Goal: Task Accomplishment & Management: Use online tool/utility

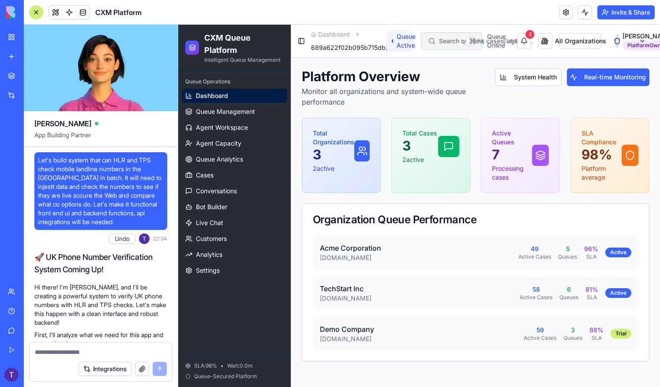
scroll to position [14917, 0]
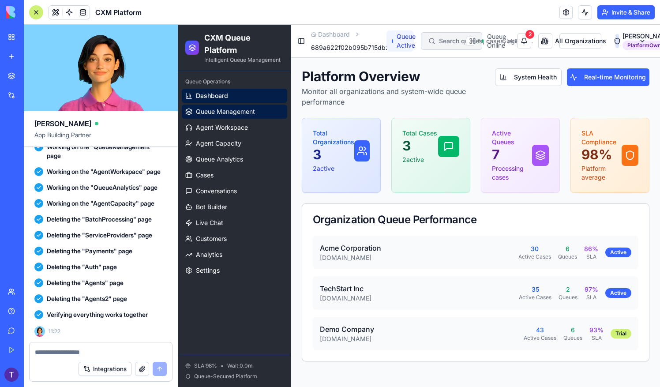
click at [221, 116] on link "Queue Management" at bounding box center [234, 111] width 105 height 14
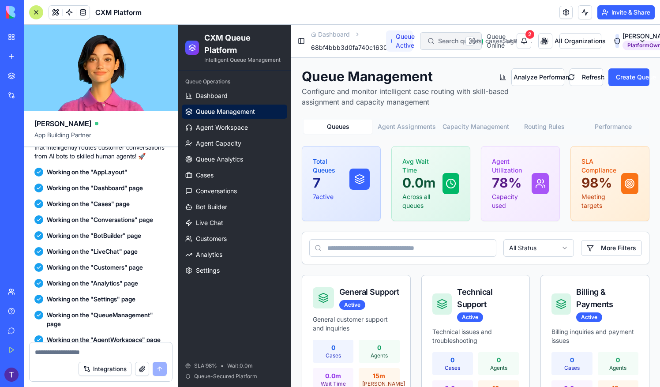
scroll to position [14679, 0]
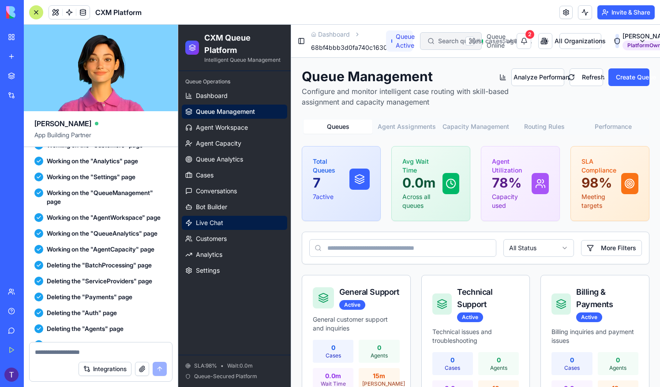
click at [231, 220] on link "Live Chat" at bounding box center [234, 223] width 105 height 14
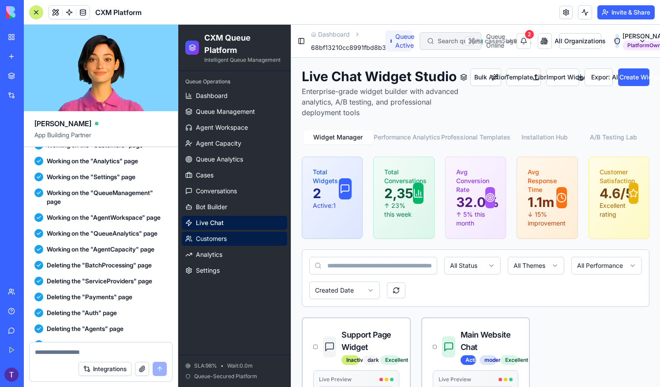
click at [229, 242] on link "Customers" at bounding box center [234, 238] width 105 height 14
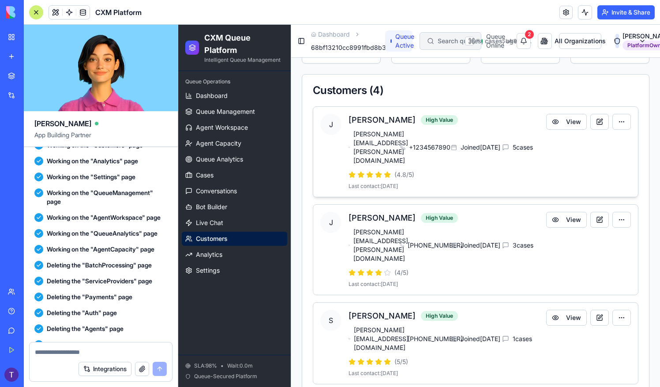
scroll to position [211, 0]
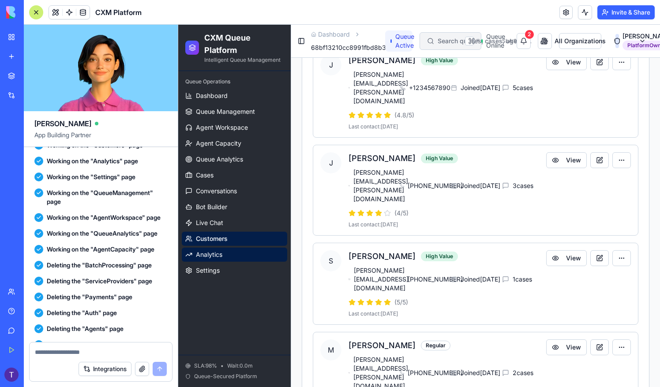
click at [216, 255] on span "Analytics" at bounding box center [209, 254] width 26 height 9
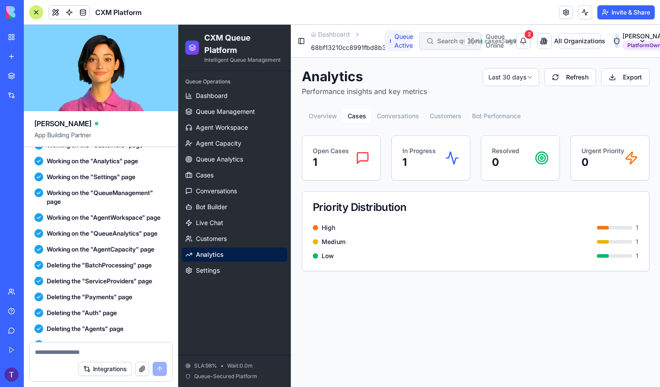
click at [356, 115] on button "Cases" at bounding box center [356, 116] width 29 height 14
click at [407, 122] on button "Conversations" at bounding box center [397, 116] width 53 height 14
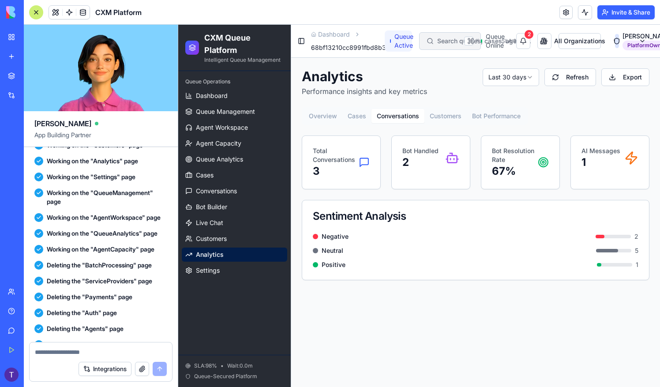
click at [452, 116] on button "Customers" at bounding box center [445, 116] width 42 height 14
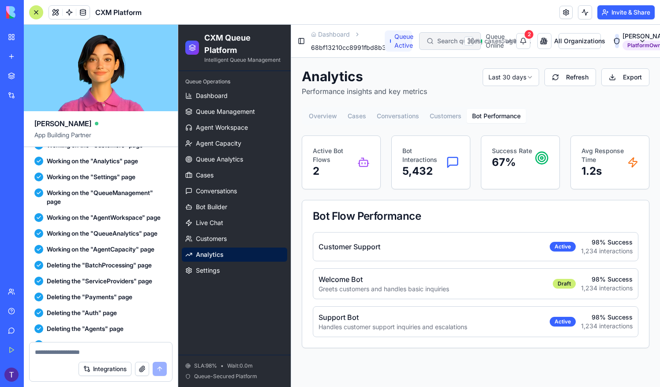
click at [499, 116] on button "Bot Performance" at bounding box center [495, 116] width 59 height 14
click at [520, 77] on html "CXM Queue Platform Intelligent Queue Management Queue Operations Dashboard Queu…" at bounding box center [418, 206] width 481 height 362
click at [210, 108] on span "Queue Management" at bounding box center [225, 111] width 59 height 9
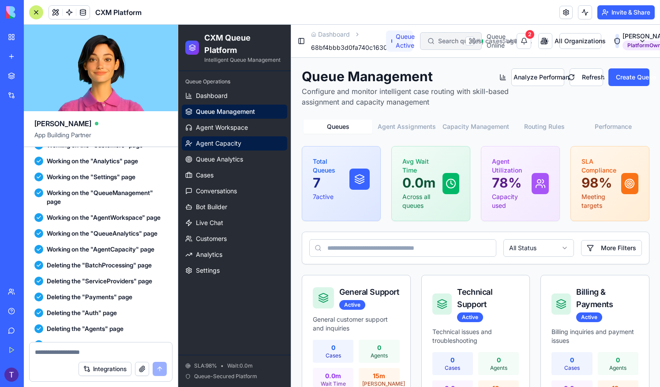
click at [236, 138] on link "Agent Capacity" at bounding box center [234, 143] width 105 height 14
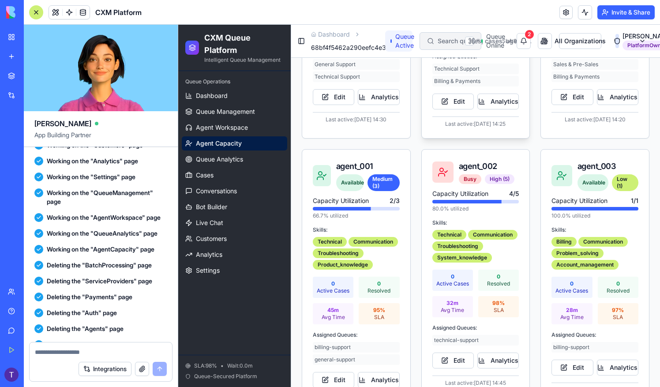
scroll to position [220, 0]
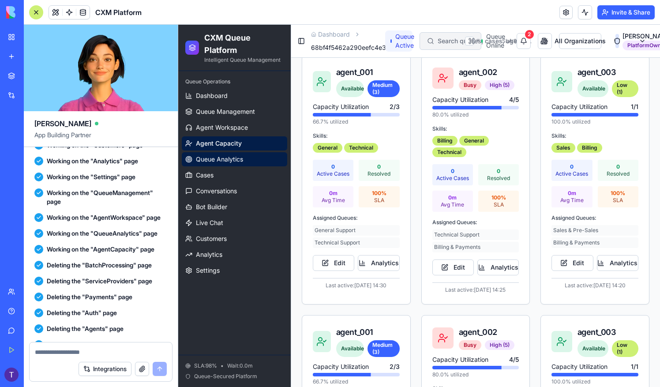
click at [229, 157] on span "Queue Analytics" at bounding box center [219, 159] width 47 height 9
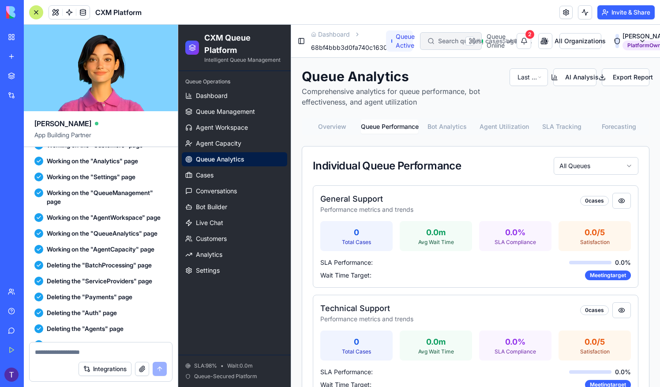
click at [391, 123] on button "Queue Performance" at bounding box center [389, 126] width 57 height 14
click at [440, 125] on button "Bot Analytics" at bounding box center [446, 126] width 57 height 14
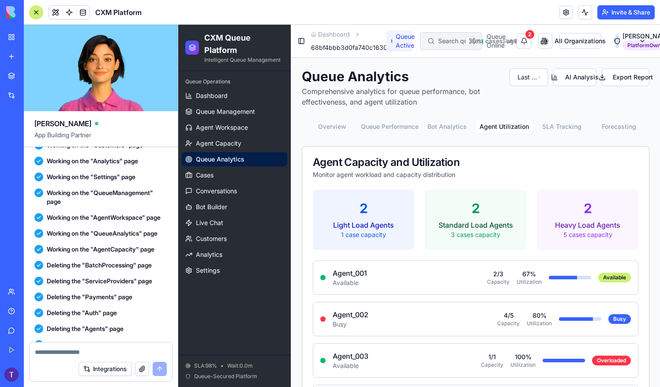
click at [506, 126] on button "Agent Utilization" at bounding box center [503, 126] width 57 height 14
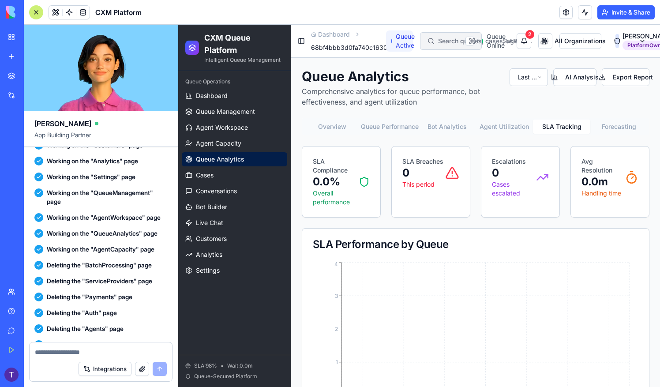
click at [560, 131] on button "SLA Tracking" at bounding box center [561, 126] width 57 height 14
click at [611, 123] on button "Forecasting" at bounding box center [618, 126] width 57 height 14
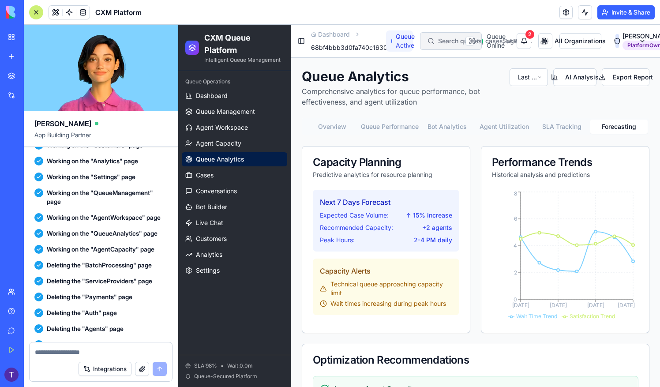
click at [237, 43] on h1 "CXM Queue Platform" at bounding box center [243, 44] width 79 height 25
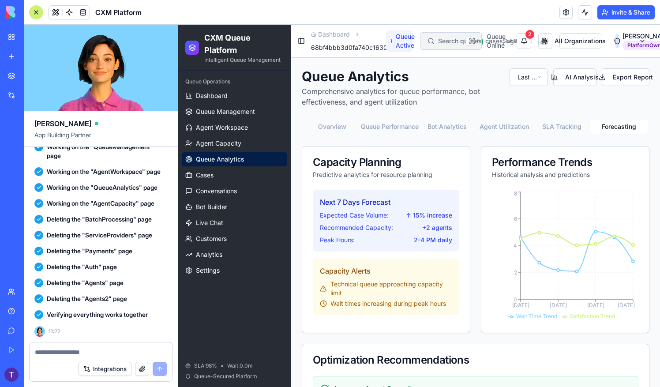
scroll to position [14987, 0]
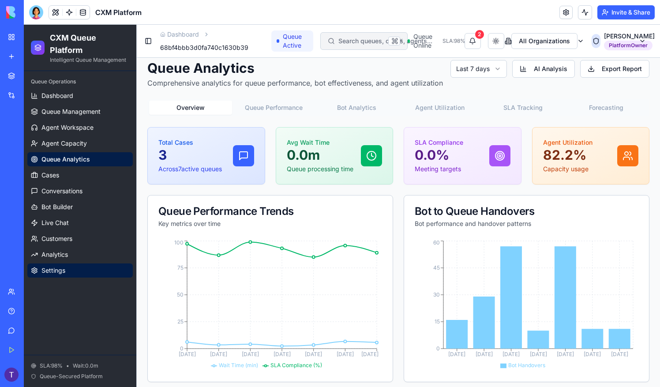
scroll to position [13, 0]
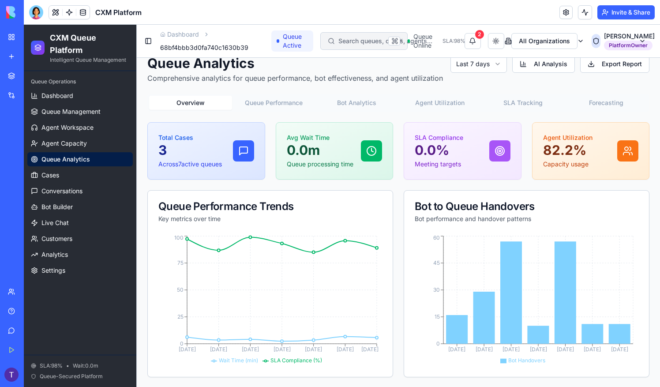
click at [97, 376] on span "Queue-Secured Platform" at bounding box center [71, 376] width 63 height 7
click at [75, 100] on link "Dashboard" at bounding box center [79, 96] width 105 height 14
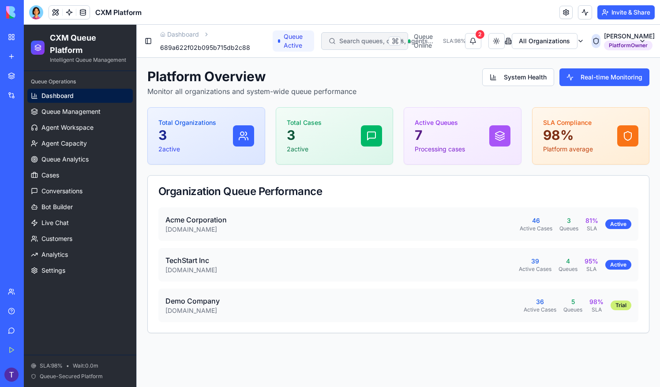
drag, startPoint x: 149, startPoint y: 42, endPoint x: 143, endPoint y: 40, distance: 6.0
click at [146, 41] on button "Toggle Sidebar" at bounding box center [148, 41] width 9 height 12
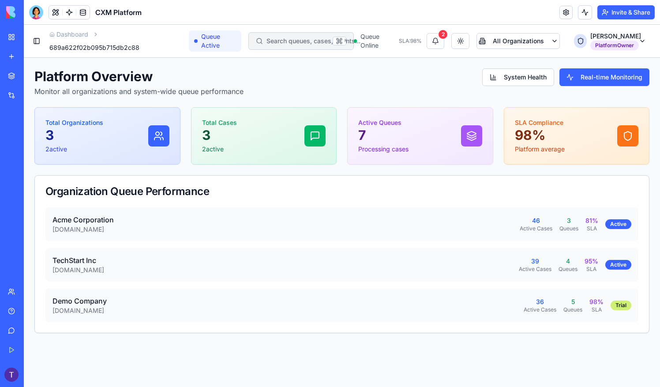
click at [95, 33] on icon "breadcrumb" at bounding box center [96, 34] width 6 height 6
click at [74, 30] on link "Dashboard" at bounding box center [68, 34] width 39 height 9
click at [37, 44] on button "Toggle Sidebar" at bounding box center [36, 41] width 11 height 12
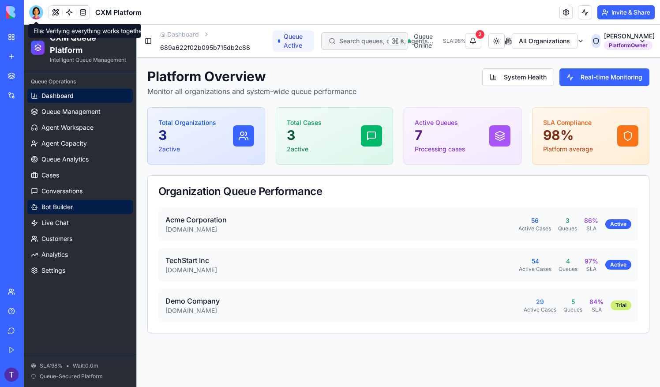
click at [72, 209] on span "Bot Builder" at bounding box center [56, 206] width 31 height 9
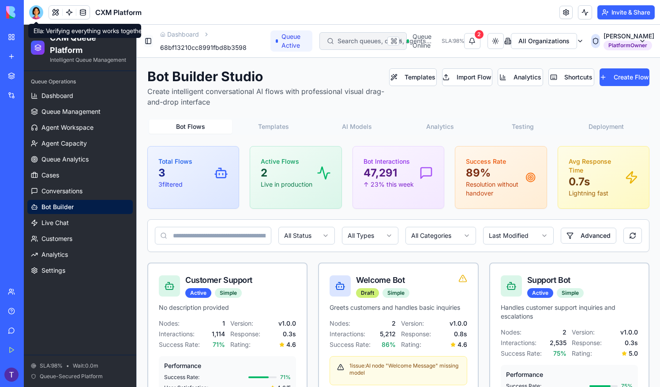
click at [145, 41] on button "Toggle Sidebar" at bounding box center [148, 41] width 9 height 12
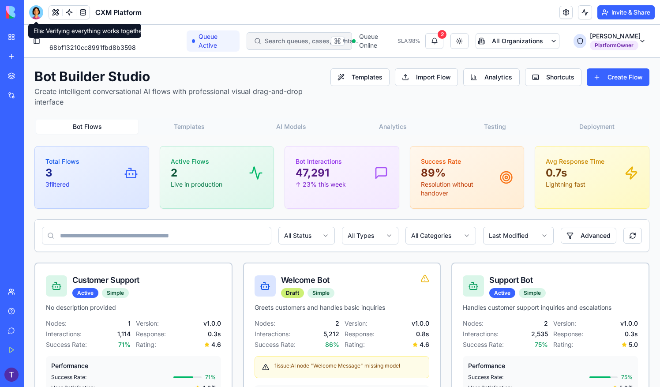
scroll to position [159, 0]
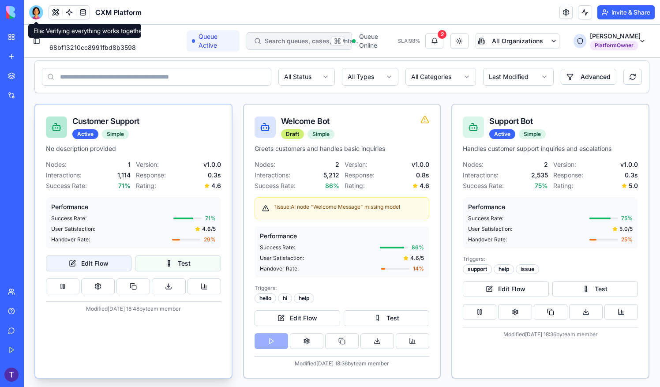
click at [88, 263] on button "Edit Flow" at bounding box center [89, 263] width 86 height 16
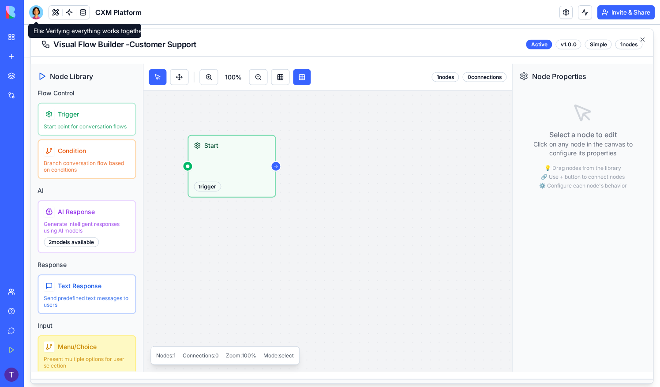
drag, startPoint x: 336, startPoint y: 268, endPoint x: 278, endPoint y: 233, distance: 68.4
click at [278, 233] on div "Start trigger" at bounding box center [407, 266] width 529 height 353
drag, startPoint x: 261, startPoint y: 233, endPoint x: 289, endPoint y: 267, distance: 44.1
click at [276, 252] on div "Start trigger" at bounding box center [407, 266] width 529 height 353
click at [258, 74] on button at bounding box center [258, 77] width 19 height 16
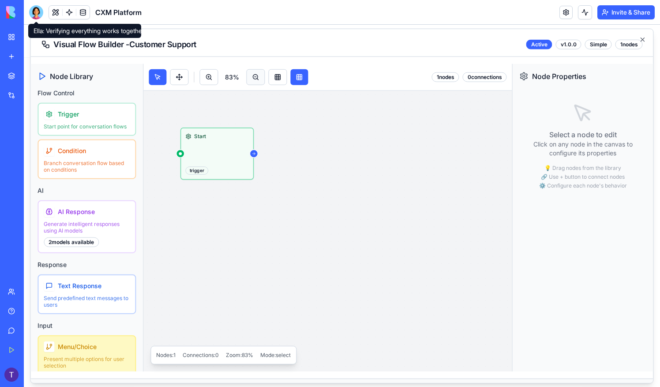
click at [258, 75] on button at bounding box center [255, 77] width 19 height 16
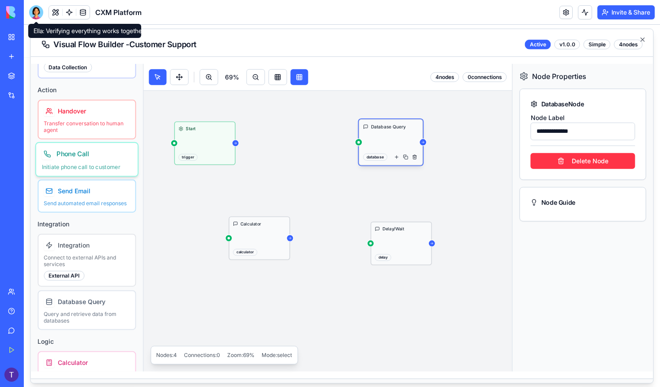
scroll to position [352, 0]
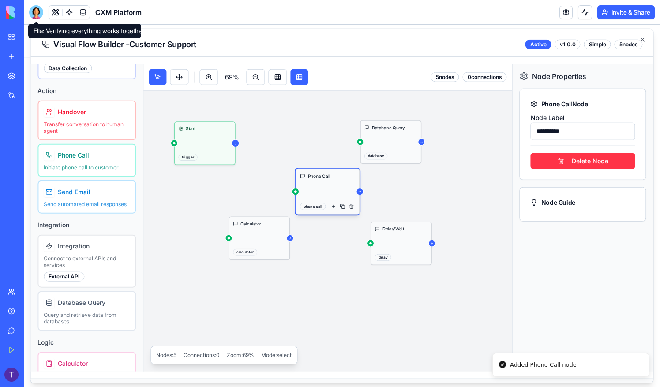
click at [235, 141] on icon at bounding box center [235, 143] width 4 height 4
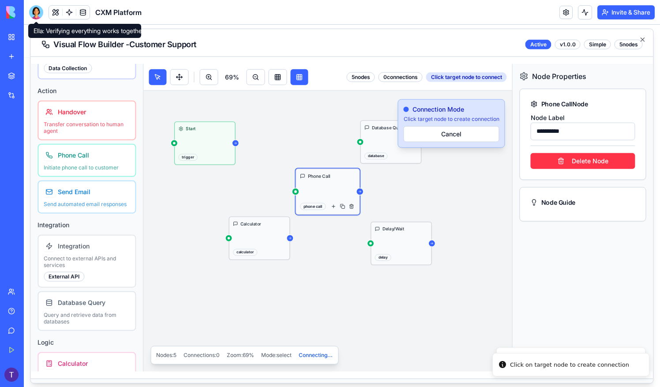
click at [295, 187] on div at bounding box center [295, 190] width 8 height 7
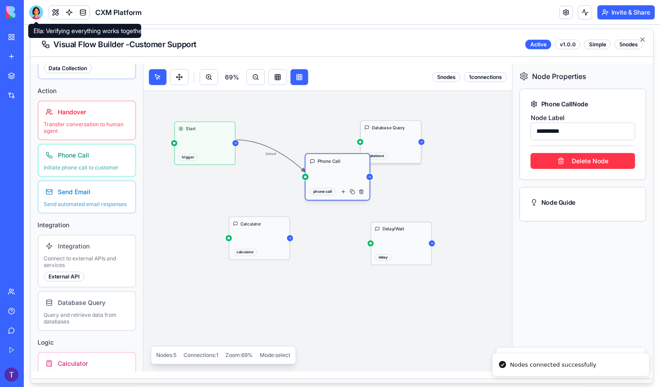
drag, startPoint x: 372, startPoint y: 179, endPoint x: 367, endPoint y: 144, distance: 35.2
click at [372, 179] on div "Default Start trigger Calculator calculator Delay/Wait delay Database Query dat…" at bounding box center [326, 212] width 367 height 245
click at [361, 139] on div at bounding box center [359, 141] width 7 height 7
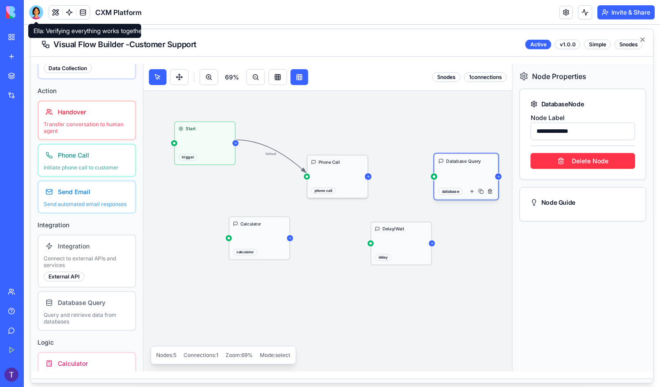
click at [368, 177] on icon at bounding box center [368, 176] width 4 height 4
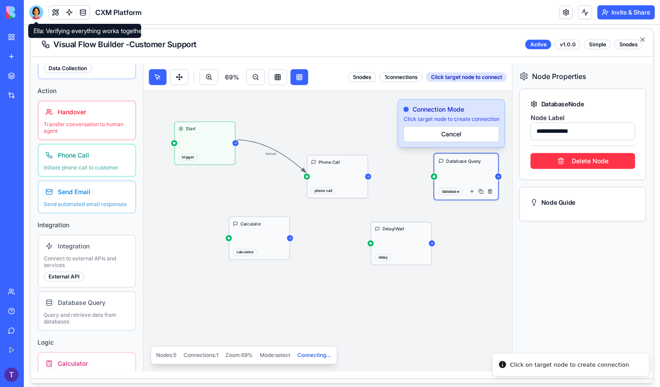
click at [434, 175] on div at bounding box center [433, 176] width 3 height 3
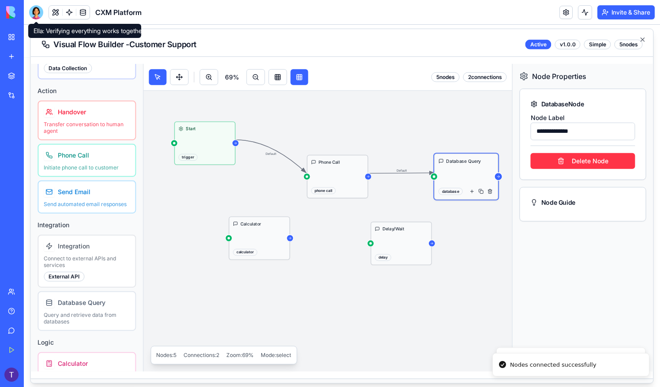
click at [499, 175] on icon at bounding box center [498, 176] width 4 height 4
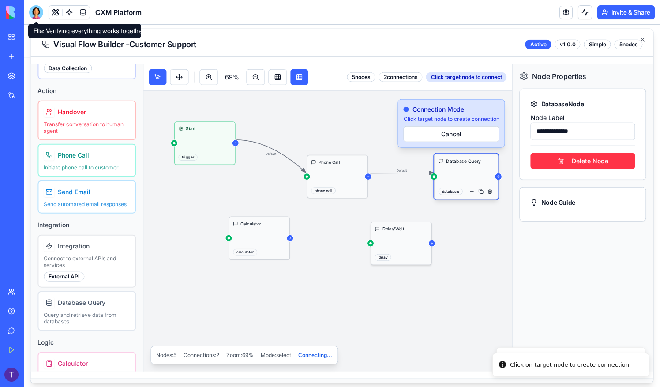
click at [372, 241] on div at bounding box center [370, 242] width 7 height 7
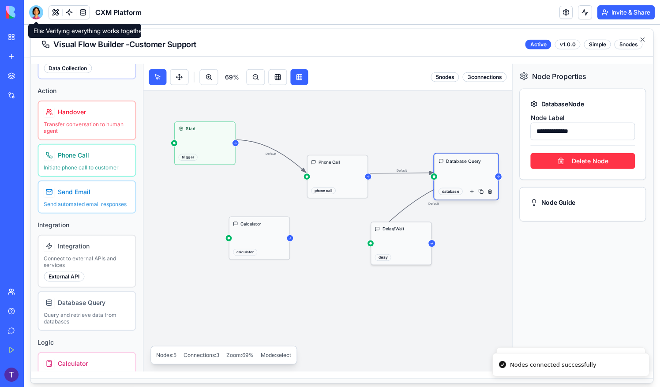
click at [433, 243] on icon at bounding box center [432, 243] width 4 height 4
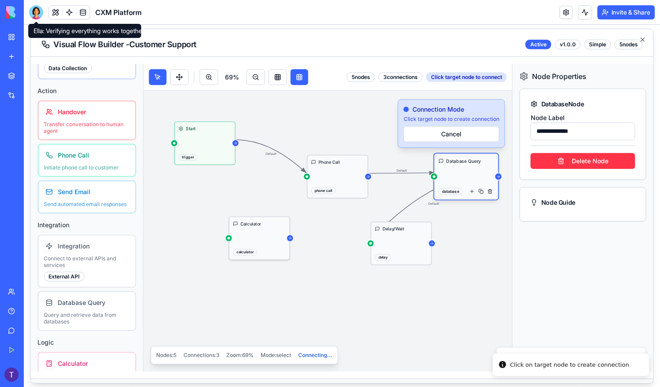
click at [229, 237] on div at bounding box center [228, 237] width 3 height 3
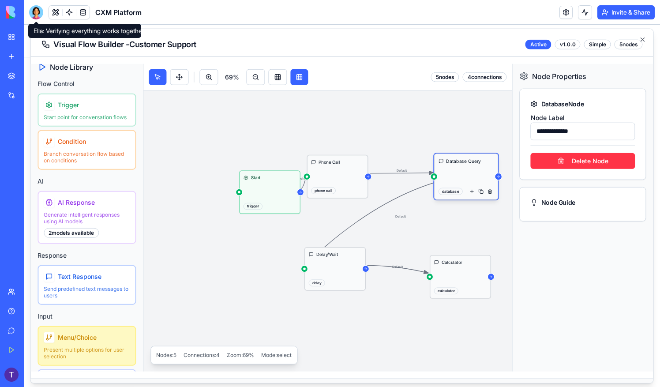
scroll to position [0, 0]
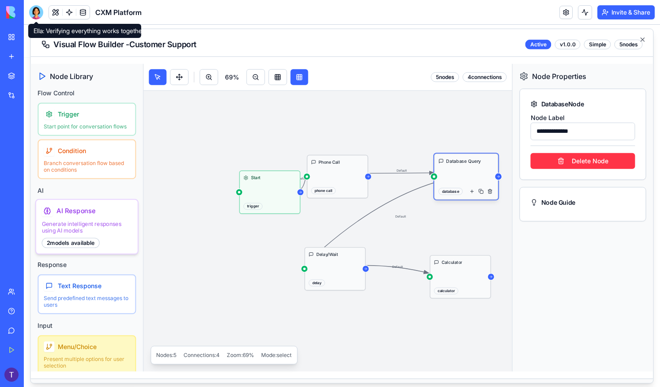
click at [90, 223] on div "AI Response Generate intelligent responses using AI models 2 models available" at bounding box center [86, 226] width 103 height 56
type input "**********"
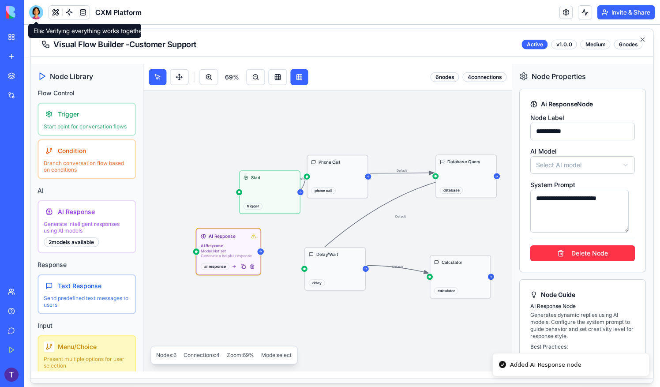
click at [237, 248] on p "Model: Not set" at bounding box center [228, 250] width 55 height 5
click at [586, 163] on body "CXM Queue Platform Intelligent Queue Management Queue Operations Dashboard Queu…" at bounding box center [338, 127] width 629 height 523
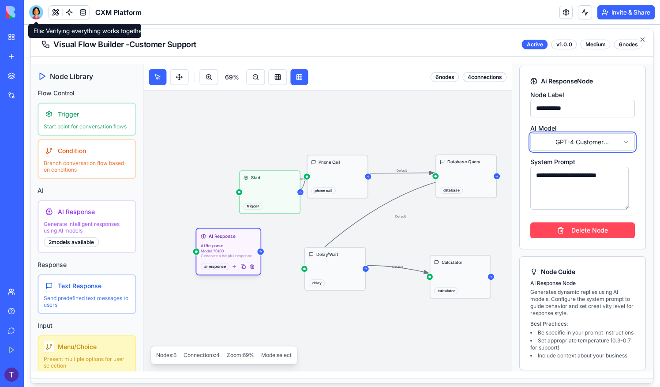
scroll to position [34, 0]
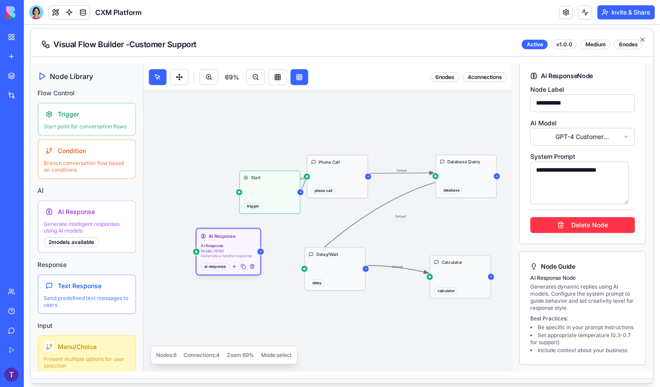
drag, startPoint x: 382, startPoint y: 18, endPoint x: 377, endPoint y: 16, distance: 5.2
click at [382, 18] on header "CXM Platform Invite & Share" at bounding box center [342, 12] width 636 height 25
drag, startPoint x: 403, startPoint y: 151, endPoint x: 365, endPoint y: 136, distance: 41.2
click at [365, 136] on div "Default Default Default Default Start trigger Calculator calculator Delay/Wait …" at bounding box center [326, 212] width 367 height 245
click at [191, 15] on header "CXM Platform Invite & Share" at bounding box center [342, 12] width 636 height 25
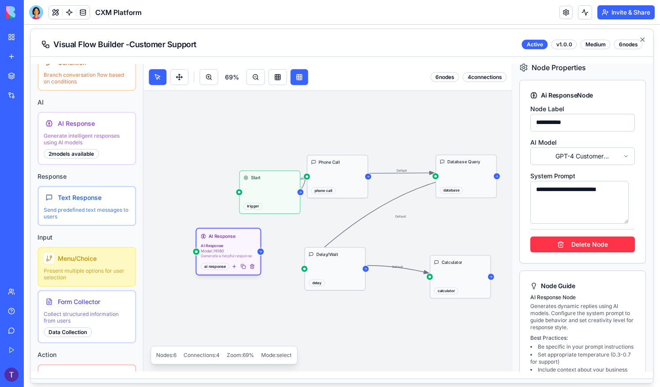
scroll to position [0, 0]
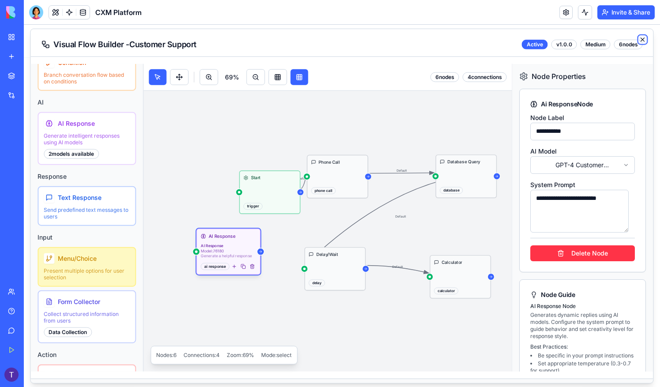
click at [644, 37] on icon "button" at bounding box center [643, 39] width 4 height 4
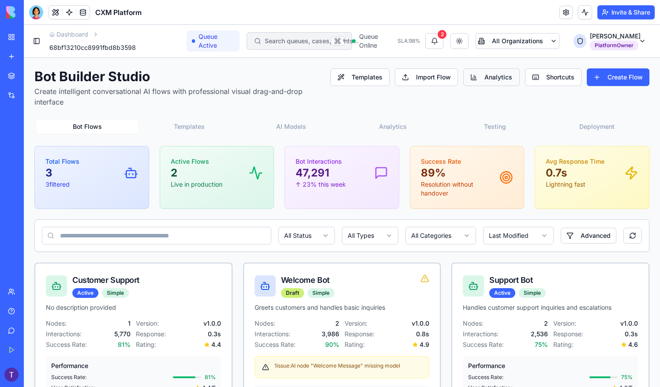
click at [482, 80] on button "Analytics" at bounding box center [491, 77] width 56 height 18
click at [430, 74] on button "Import Flow" at bounding box center [426, 77] width 63 height 18
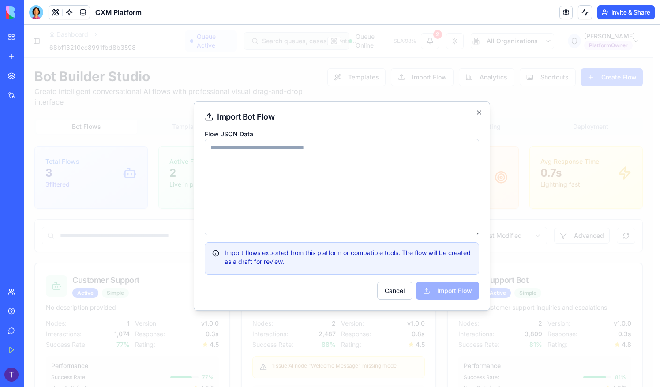
click at [347, 83] on div at bounding box center [342, 206] width 636 height 362
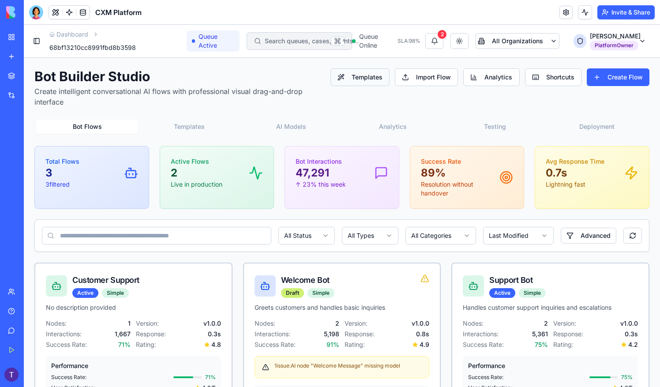
click at [372, 79] on button "Templates" at bounding box center [359, 77] width 59 height 18
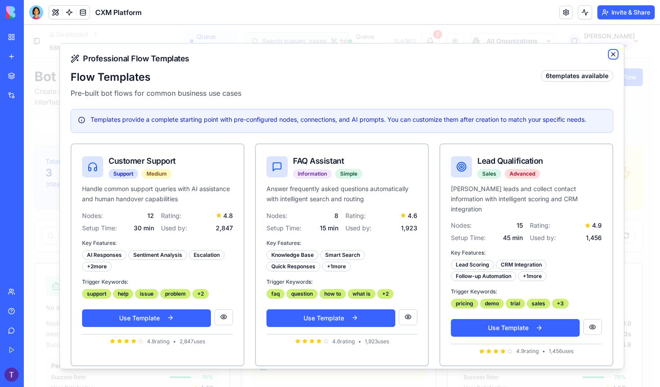
click at [611, 53] on icon "button" at bounding box center [613, 54] width 4 height 4
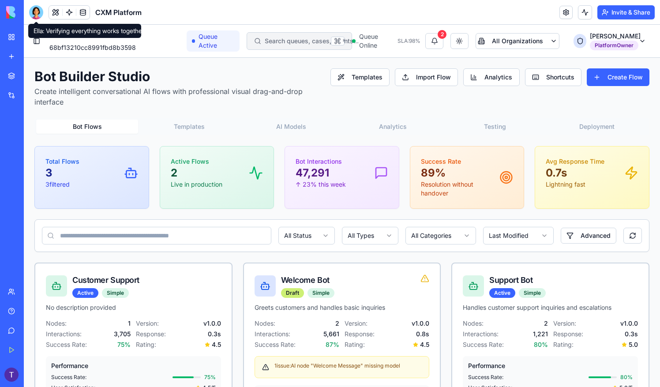
click at [34, 9] on div at bounding box center [36, 12] width 14 height 14
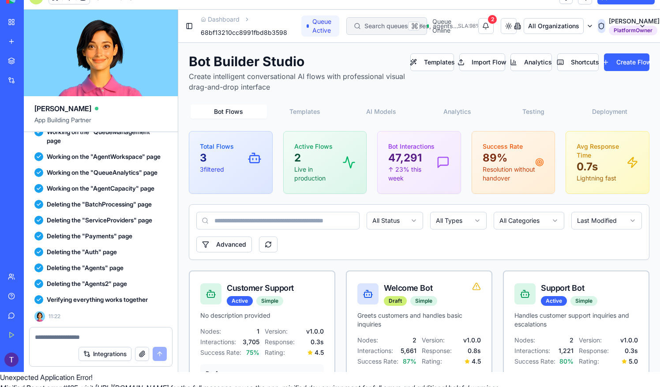
scroll to position [145, 0]
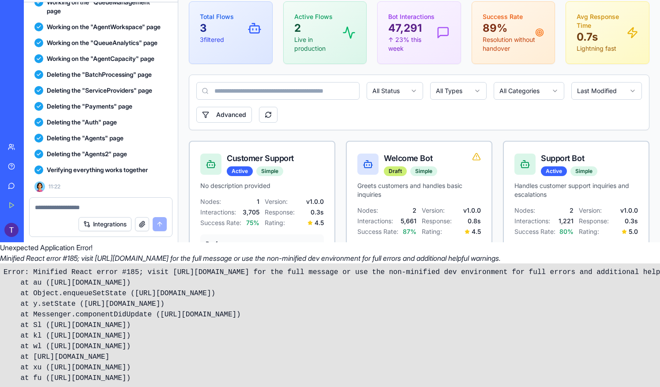
click at [95, 208] on textarea at bounding box center [101, 207] width 132 height 9
click at [443, 307] on pre "Error: Minified React error #185; visit https://reactjs.org/docs/error-decoder.…" at bounding box center [330, 324] width 660 height 123
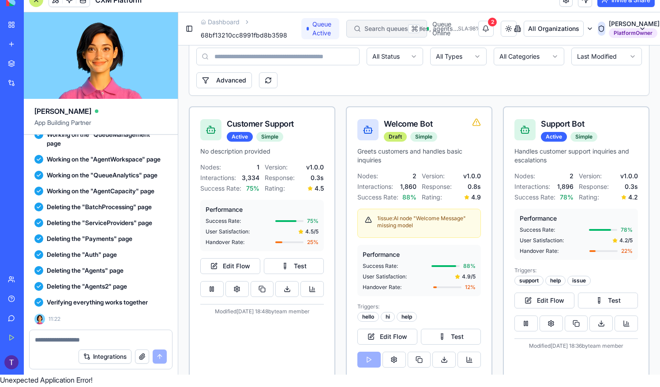
scroll to position [176, 0]
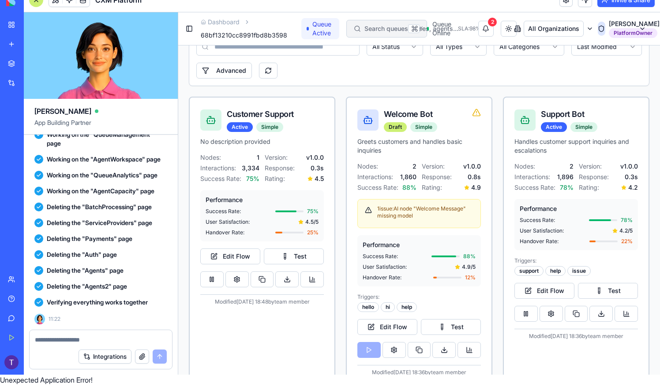
click at [112, 340] on textarea at bounding box center [101, 339] width 132 height 9
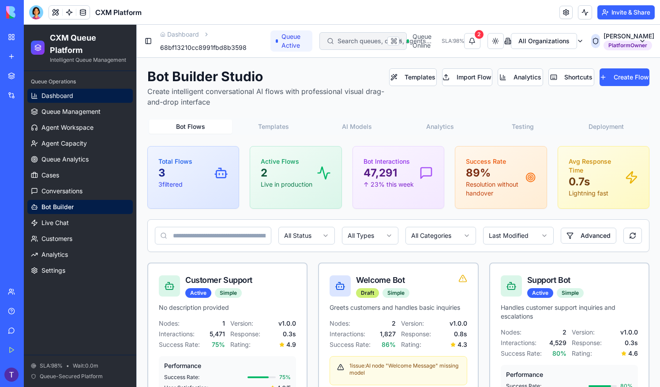
click at [81, 94] on link "Dashboard" at bounding box center [79, 96] width 105 height 14
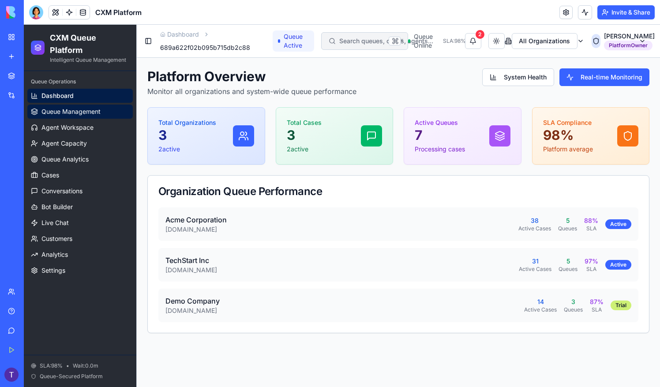
click at [81, 111] on span "Queue Management" at bounding box center [70, 111] width 59 height 9
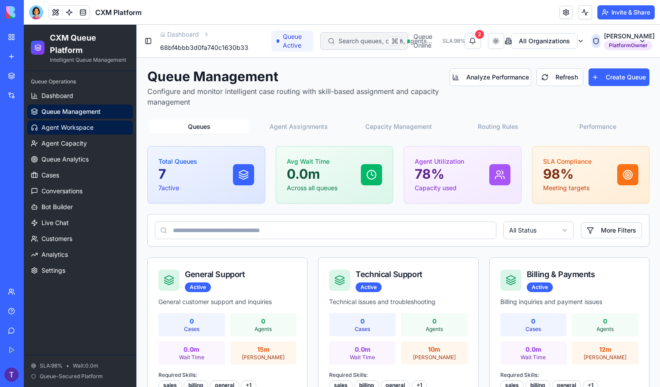
click at [82, 130] on span "Agent Workspace" at bounding box center [67, 127] width 52 height 9
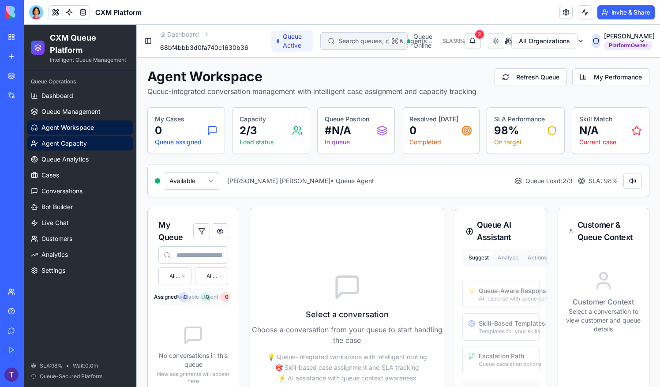
click at [80, 140] on span "Agent Capacity" at bounding box center [63, 143] width 45 height 9
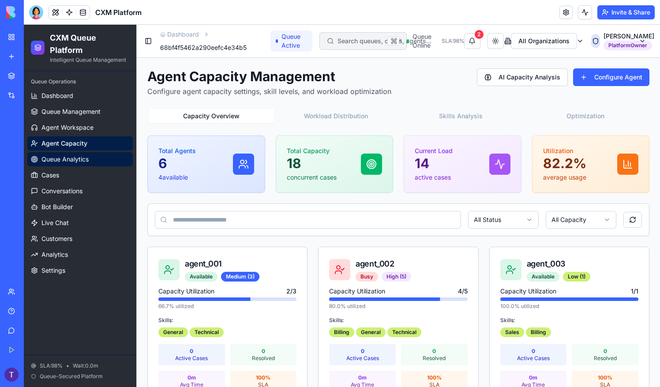
click at [75, 161] on span "Queue Analytics" at bounding box center [64, 159] width 47 height 9
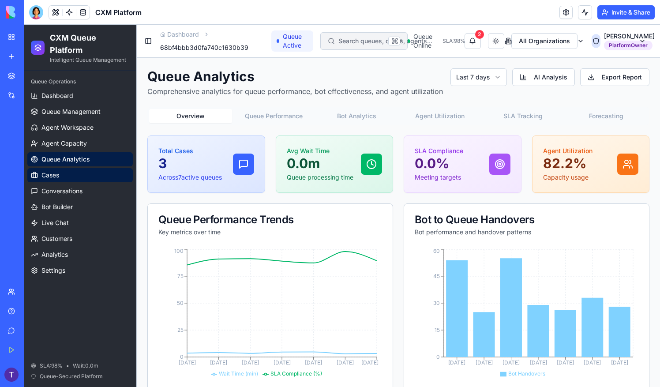
click at [73, 175] on link "Cases" at bounding box center [79, 175] width 105 height 14
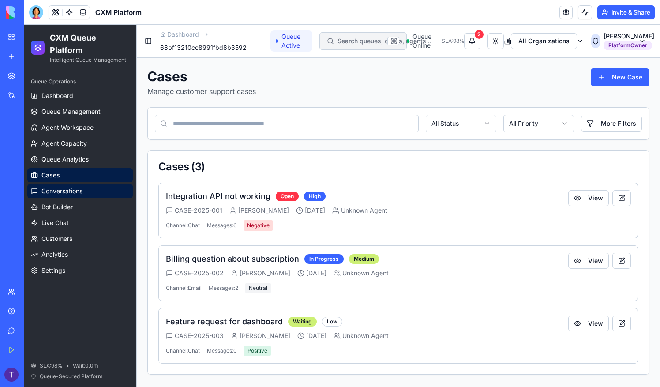
click at [78, 191] on span "Conversations" at bounding box center [61, 190] width 41 height 9
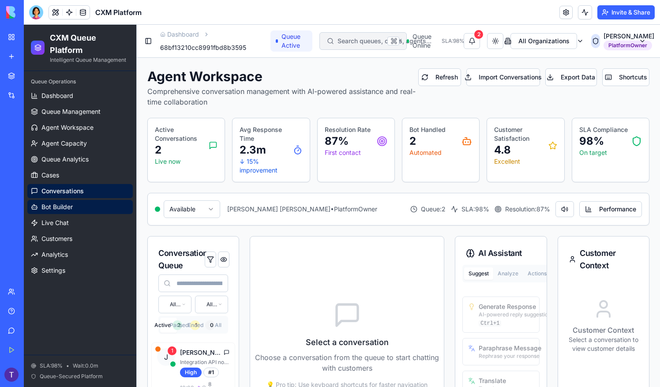
click at [78, 210] on link "Bot Builder" at bounding box center [79, 207] width 105 height 14
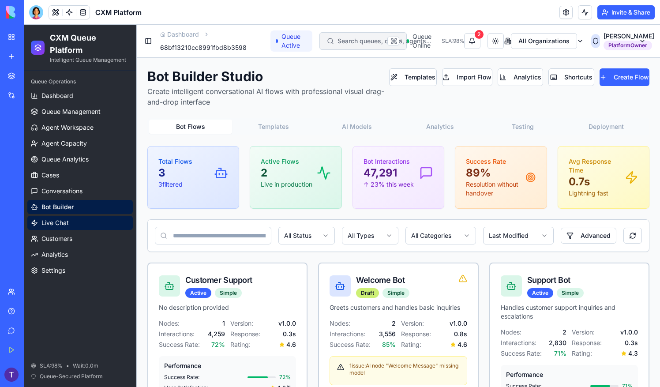
click at [77, 227] on link "Live Chat" at bounding box center [79, 223] width 105 height 14
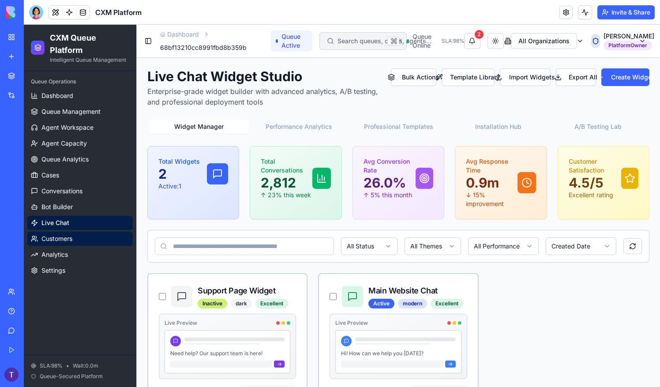
click at [76, 242] on link "Customers" at bounding box center [79, 238] width 105 height 14
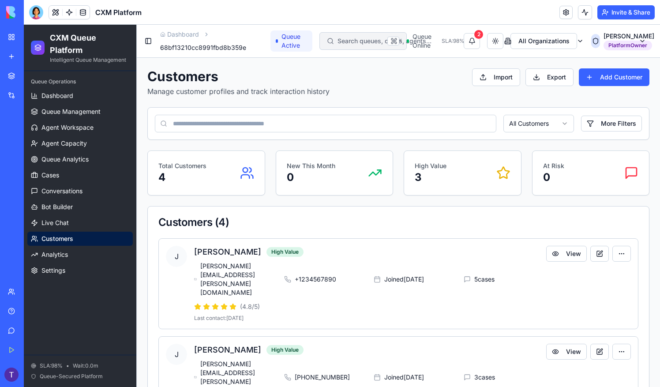
click at [76, 258] on link "Analytics" at bounding box center [79, 254] width 105 height 14
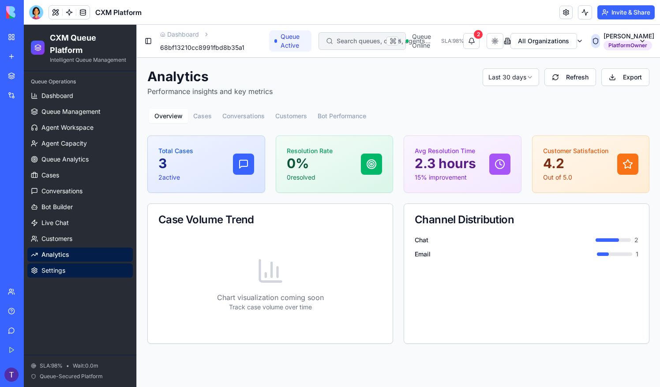
click at [74, 266] on link "Settings" at bounding box center [79, 270] width 105 height 14
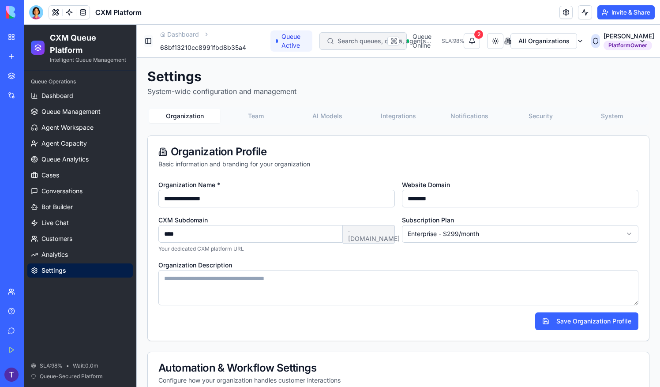
click at [145, 42] on button "Toggle Sidebar" at bounding box center [148, 41] width 9 height 12
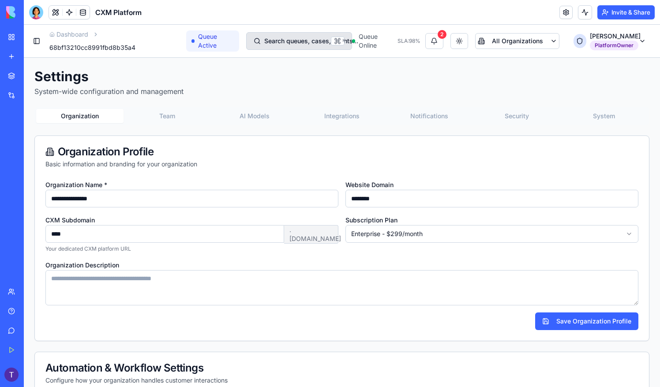
click at [286, 47] on button "Search queues, cases, agents... K" at bounding box center [299, 41] width 106 height 18
click at [327, 40] on span "Search queues, cases, agents..." at bounding box center [295, 41] width 63 height 9
click at [296, 45] on span "Search queues, cases, agents..." at bounding box center [295, 41] width 63 height 9
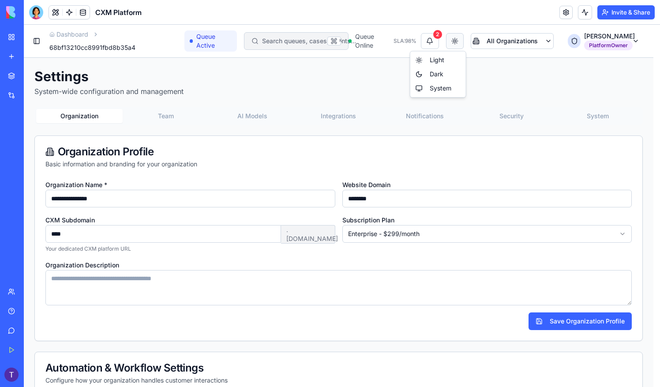
click at [458, 40] on html "**********" at bounding box center [342, 342] width 636 height 635
click at [447, 76] on div "Dark" at bounding box center [438, 74] width 52 height 14
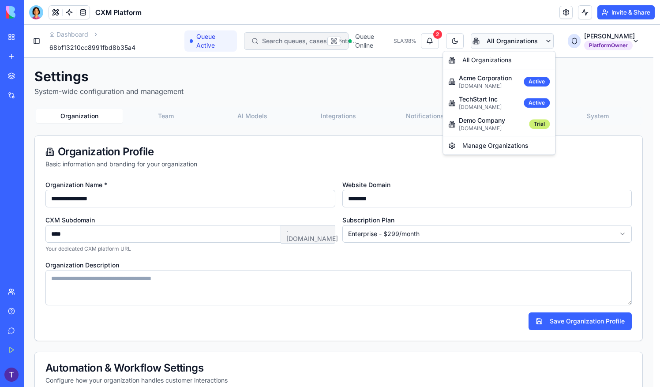
click at [509, 41] on html "**********" at bounding box center [342, 342] width 636 height 635
click at [619, 35] on html "**********" at bounding box center [342, 342] width 636 height 635
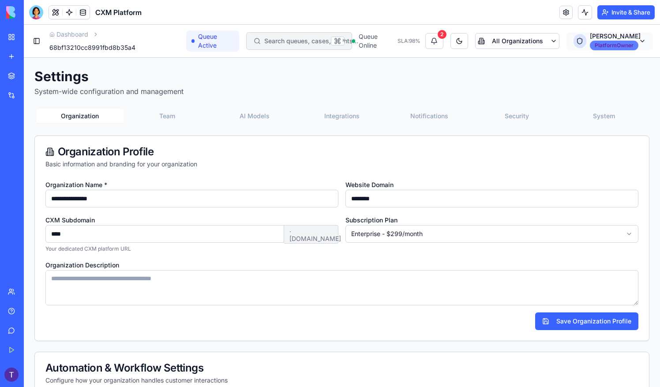
click at [626, 45] on html "**********" at bounding box center [342, 342] width 636 height 635
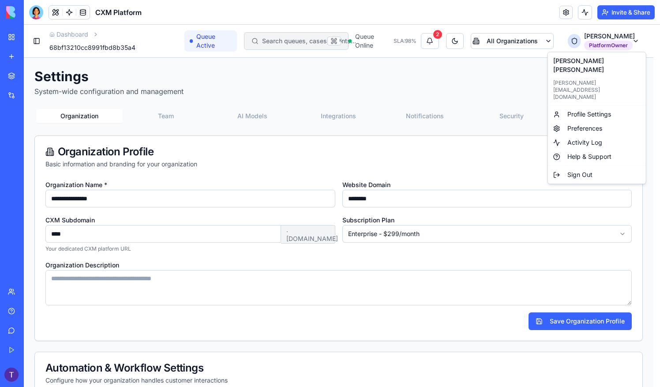
click at [37, 40] on html "**********" at bounding box center [342, 342] width 636 height 635
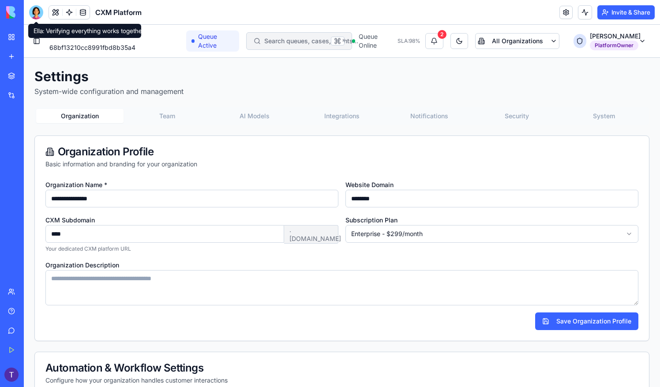
click at [34, 6] on div at bounding box center [36, 12] width 14 height 14
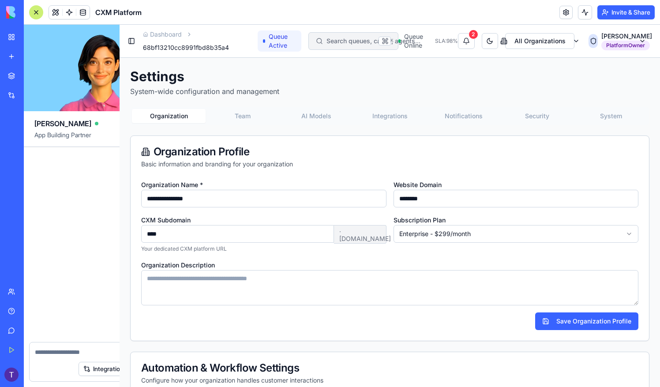
scroll to position [15252, 0]
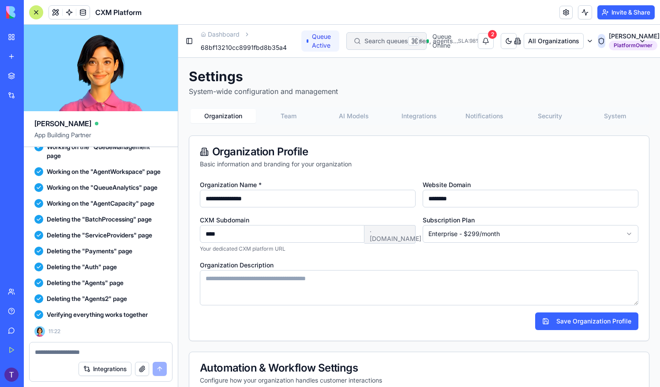
click at [83, 351] on textarea at bounding box center [101, 351] width 132 height 9
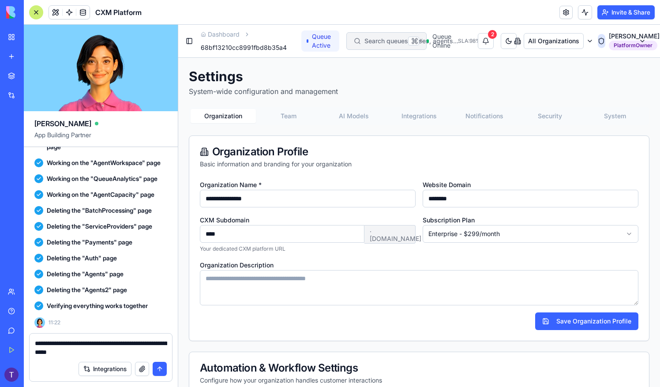
click at [166, 348] on textarea "**********" at bounding box center [101, 348] width 132 height 18
click at [107, 354] on textarea "**********" at bounding box center [101, 348] width 132 height 18
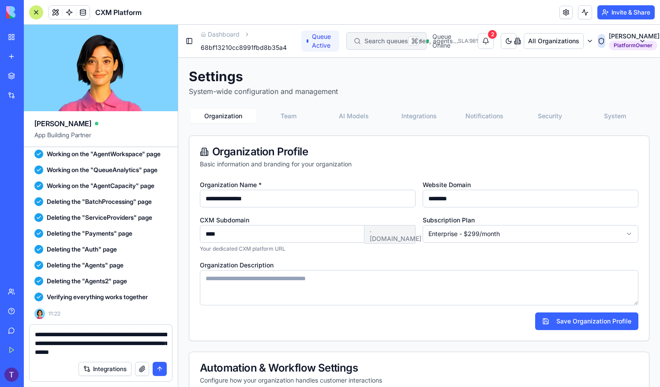
type textarea "**********"
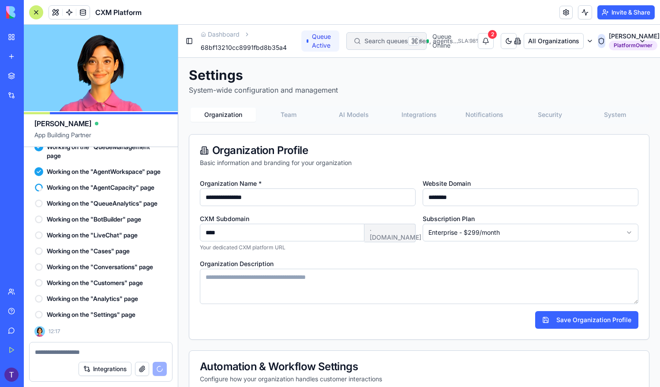
scroll to position [0, 0]
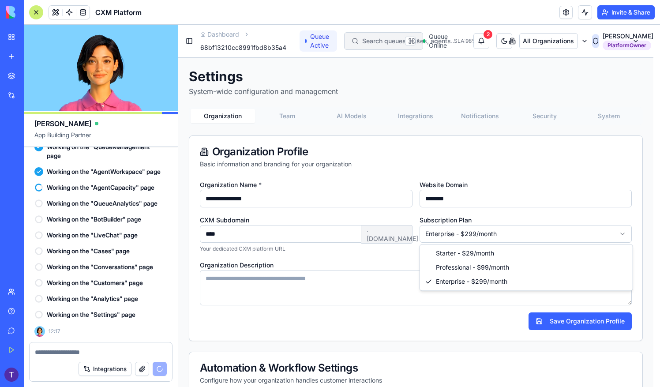
click at [497, 236] on html "**********" at bounding box center [418, 342] width 481 height 635
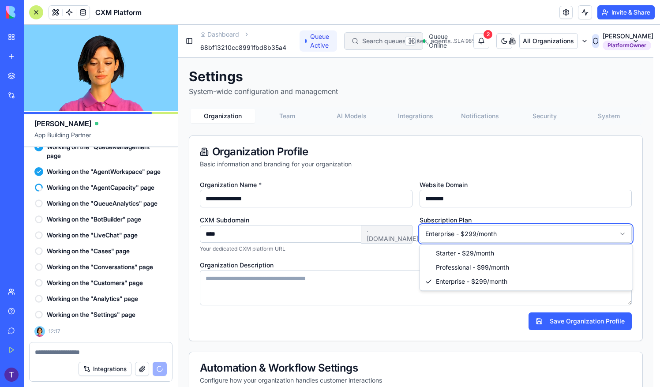
click at [371, 253] on html "**********" at bounding box center [418, 342] width 481 height 635
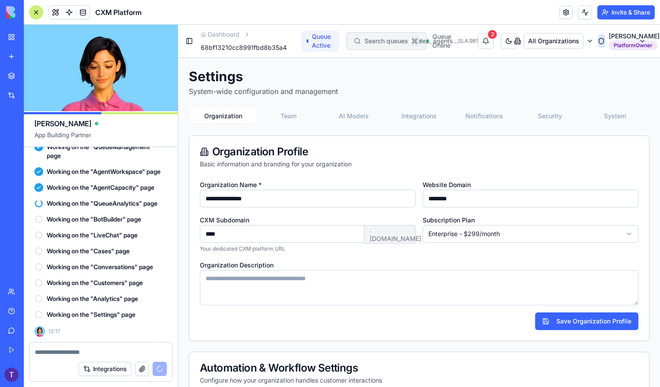
click at [290, 111] on button "Team" at bounding box center [288, 116] width 65 height 14
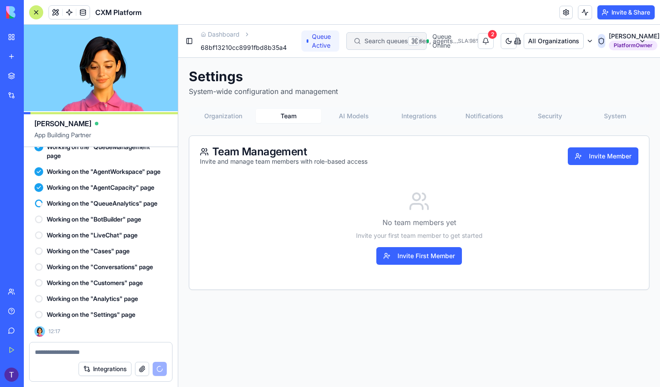
click at [362, 112] on button "AI Models" at bounding box center [353, 116] width 65 height 14
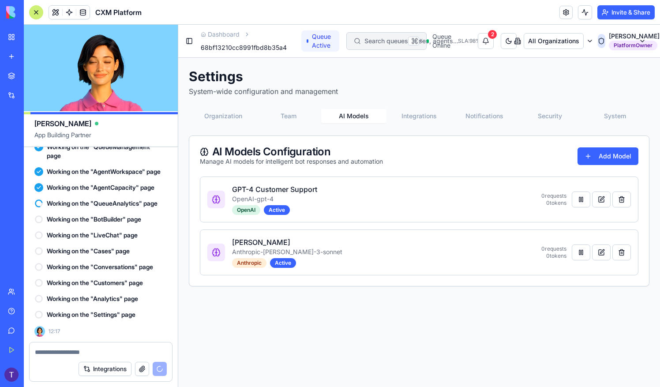
click at [402, 117] on button "Integrations" at bounding box center [418, 116] width 65 height 14
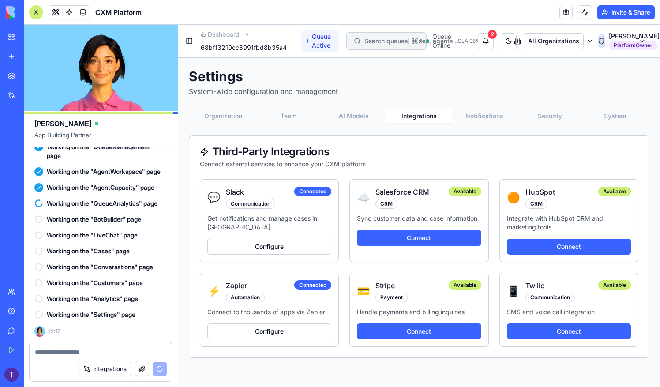
click at [477, 114] on button "Notifications" at bounding box center [483, 116] width 65 height 14
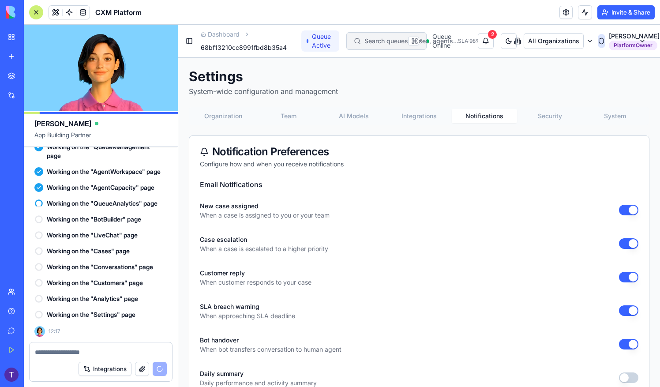
click at [544, 115] on button "Security" at bounding box center [549, 116] width 65 height 14
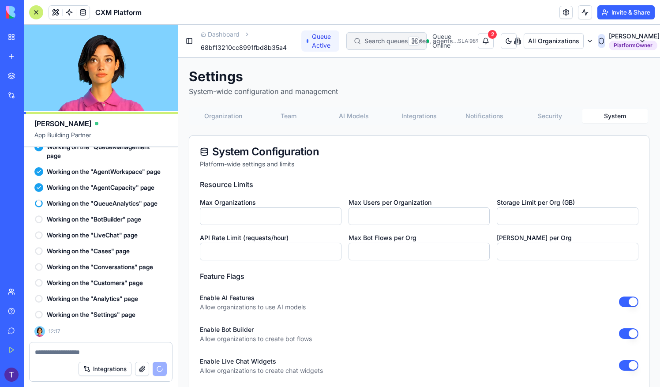
click at [610, 115] on button "System" at bounding box center [614, 116] width 65 height 14
click at [544, 44] on html "CXM Queue Platform Intelligent Queue Management Queue Operations Dashboard Queu…" at bounding box center [418, 330] width 481 height 610
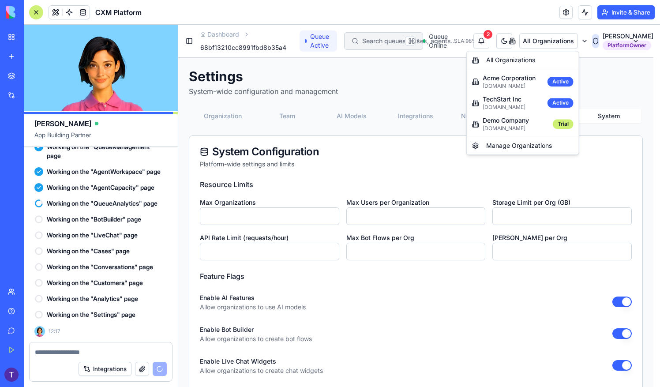
click at [415, 78] on html "CXM Queue Platform Intelligent Queue Management Queue Operations Dashboard Queu…" at bounding box center [418, 330] width 481 height 610
